Goal: Information Seeking & Learning: Learn about a topic

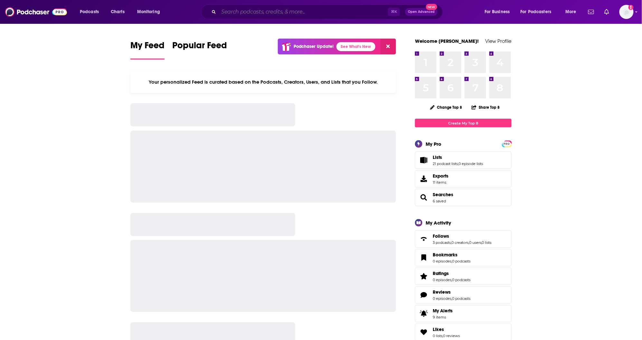
click at [235, 14] on input "Search podcasts, credits, & more..." at bounding box center [303, 12] width 169 height 10
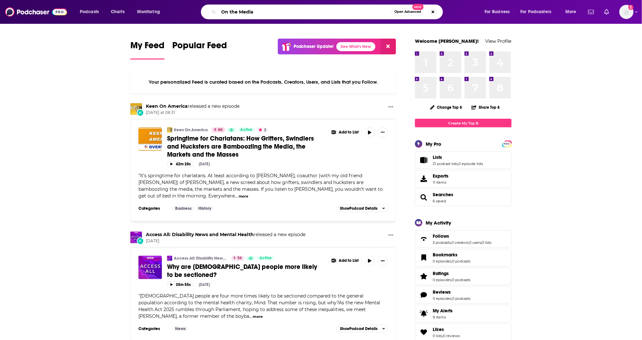
type input "On the Media"
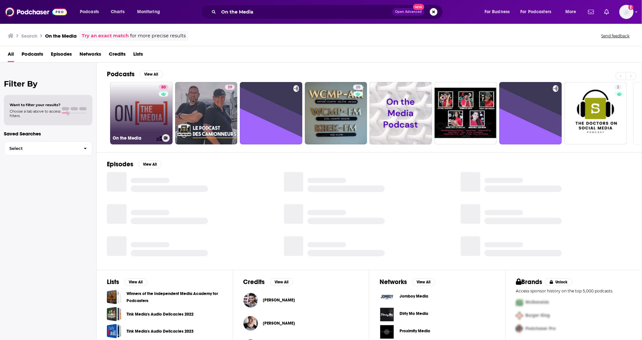
click at [130, 112] on link "80 On the Media" at bounding box center [141, 113] width 62 height 62
